Goal: Task Accomplishment & Management: Manage account settings

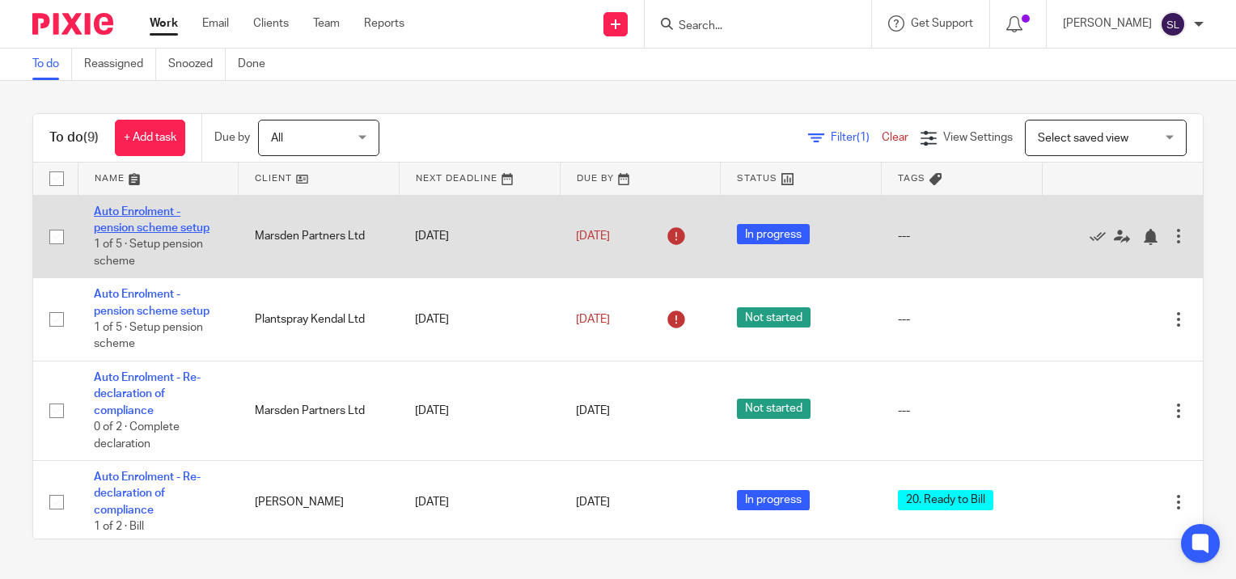
click at [146, 212] on link "Auto Enrolment - pension scheme setup" at bounding box center [152, 220] width 116 height 28
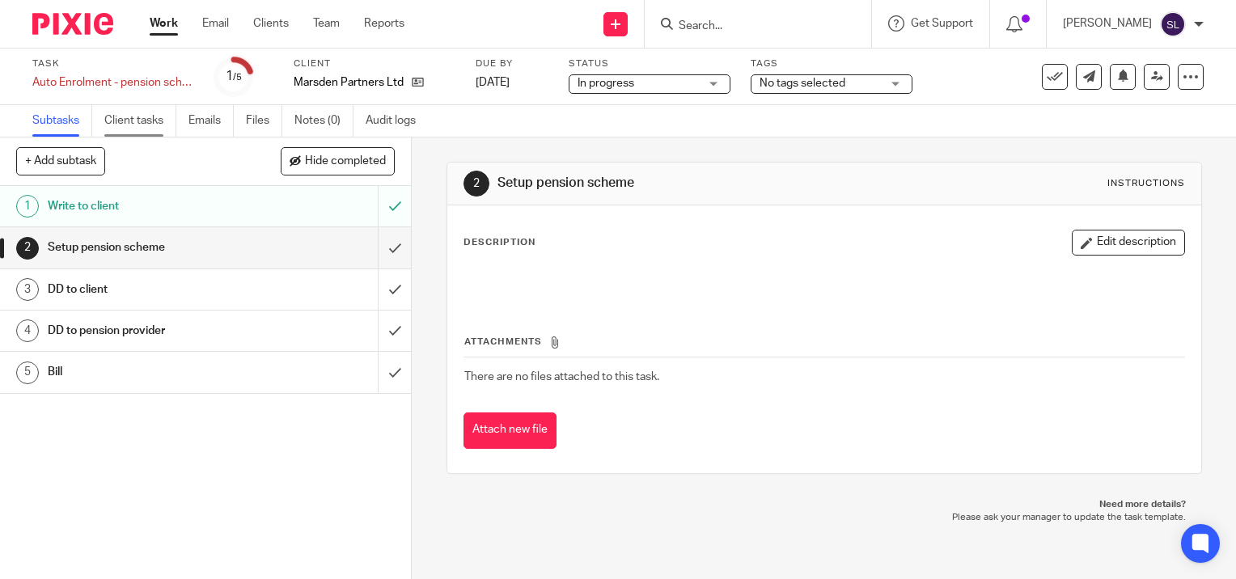
click at [142, 123] on link "Client tasks" at bounding box center [140, 121] width 72 height 32
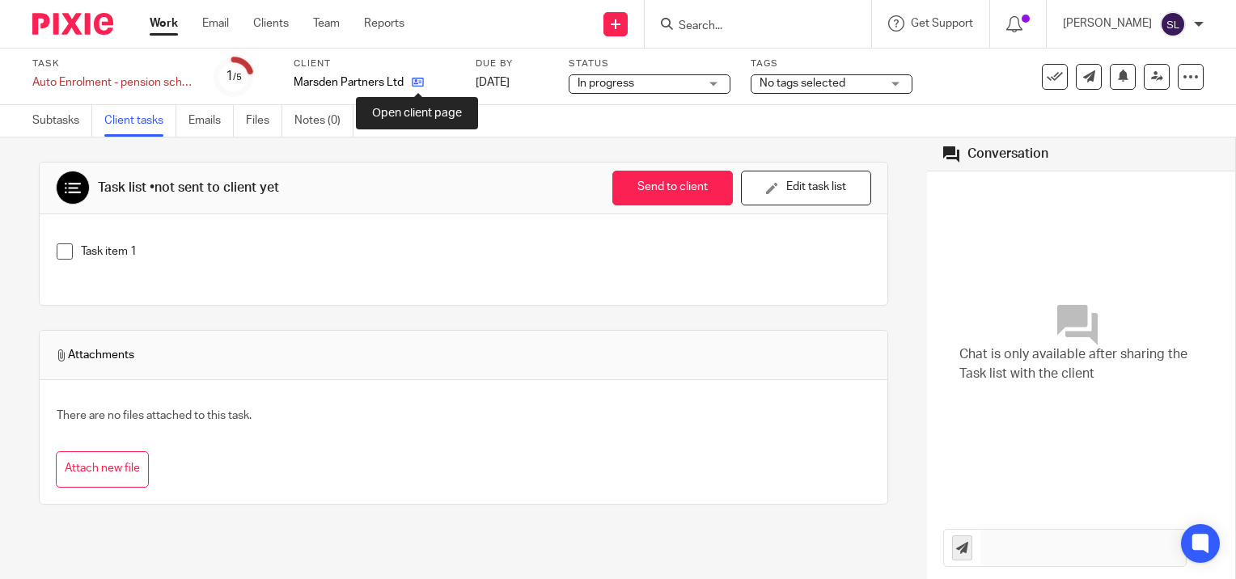
click at [418, 81] on icon at bounding box center [418, 82] width 12 height 12
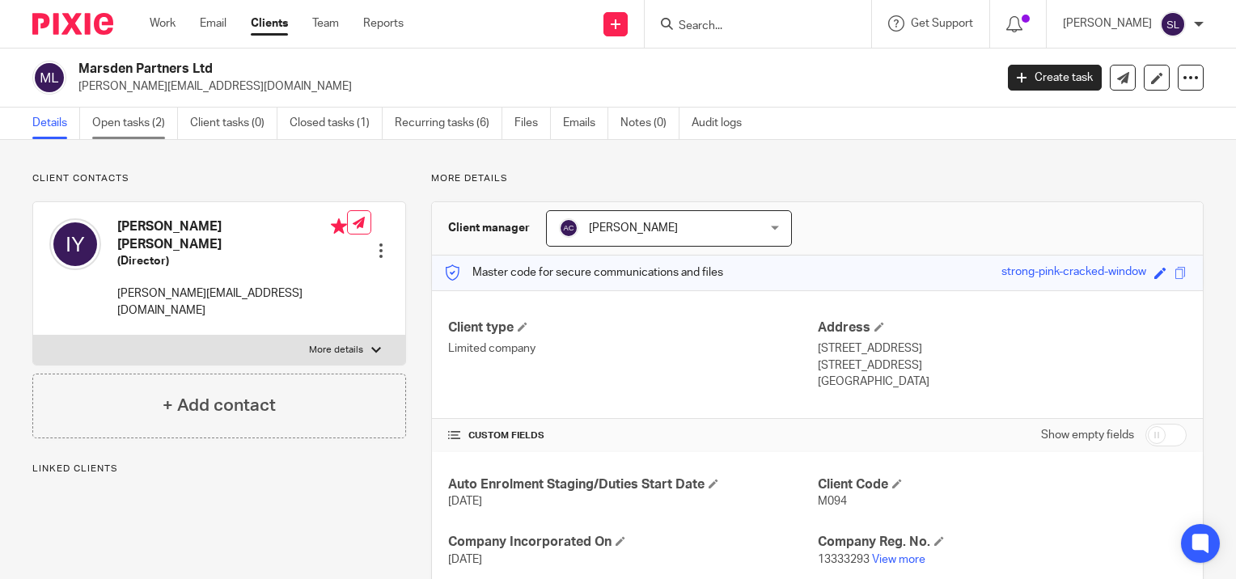
click at [139, 122] on link "Open tasks (2)" at bounding box center [135, 124] width 86 height 32
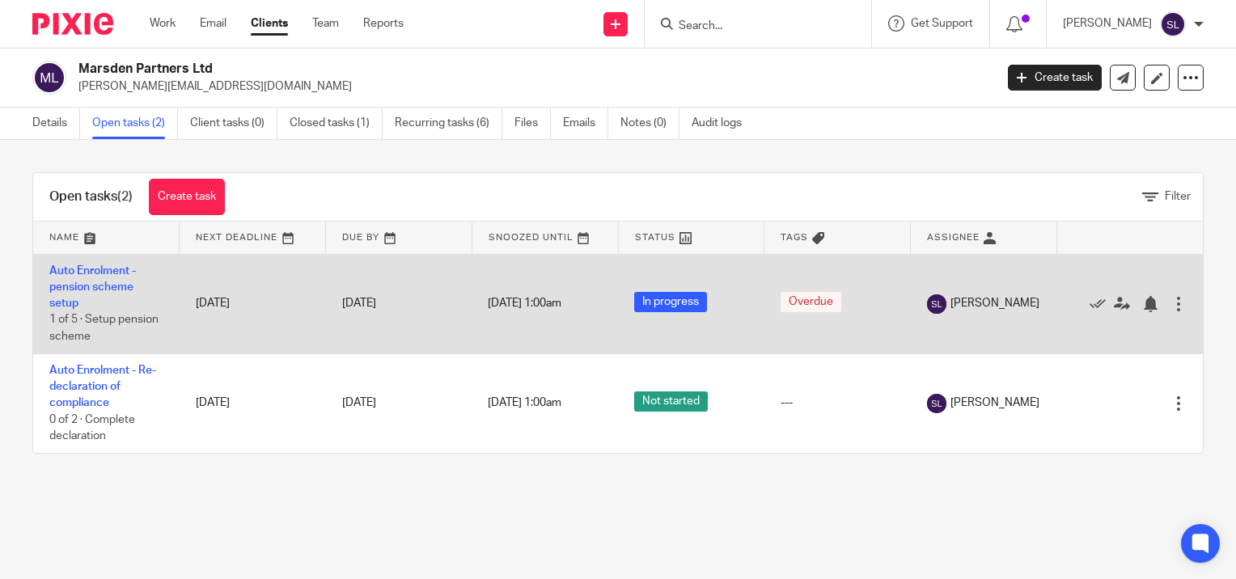
click at [1171, 301] on div at bounding box center [1179, 304] width 16 height 16
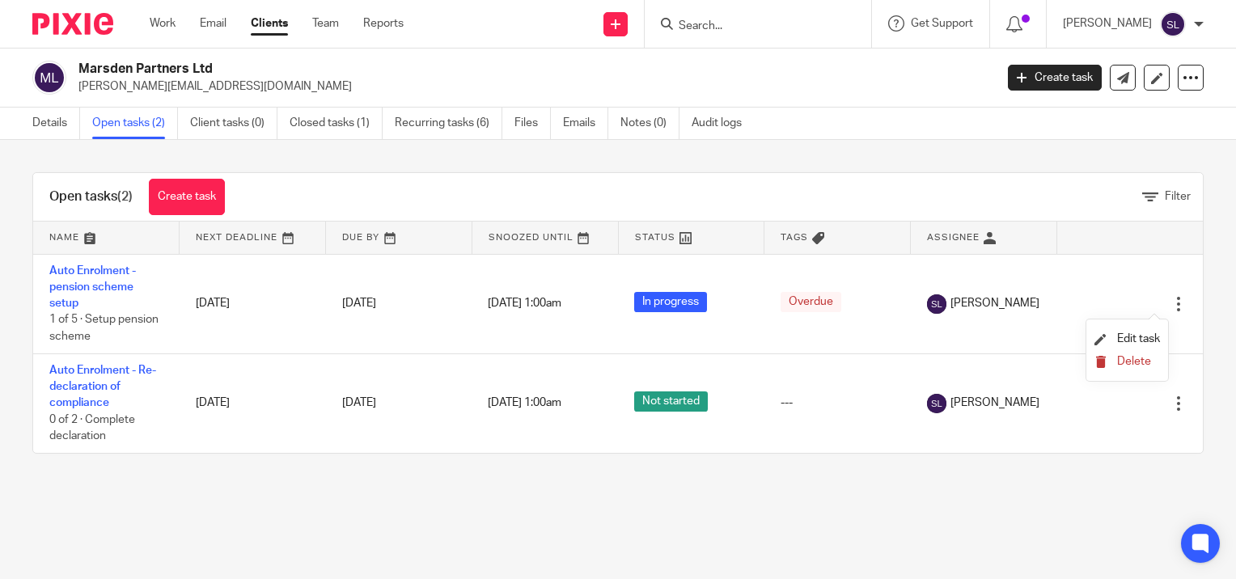
click at [1151, 362] on button "Delete" at bounding box center [1128, 362] width 66 height 13
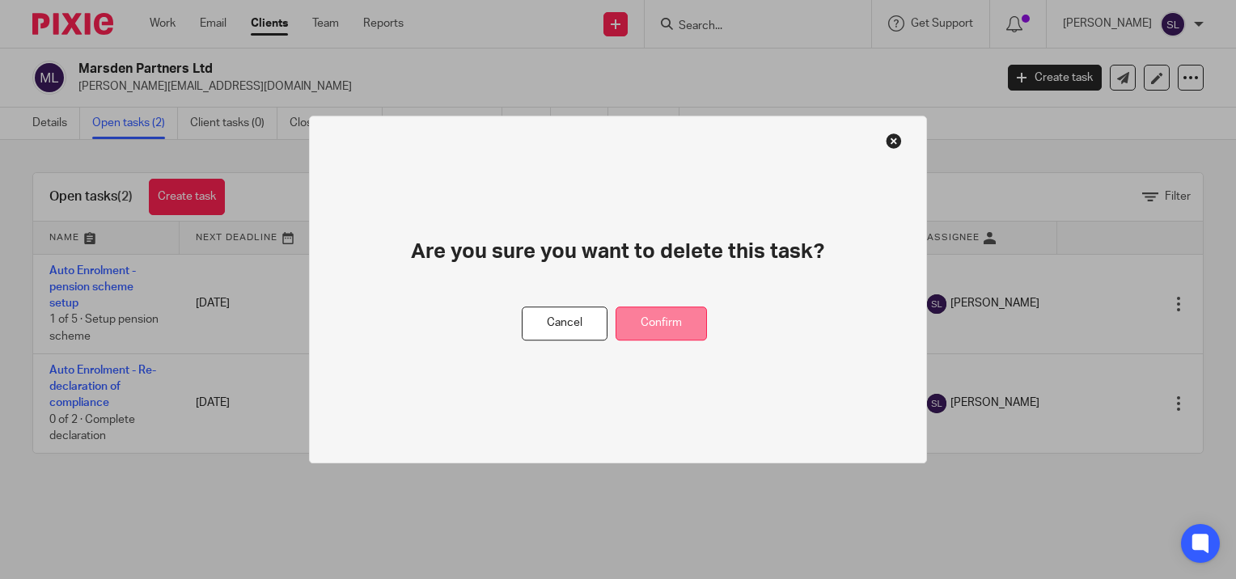
click at [695, 321] on button "Confirm" at bounding box center [661, 324] width 91 height 35
